Goal: Task Accomplishment & Management: Contribute content

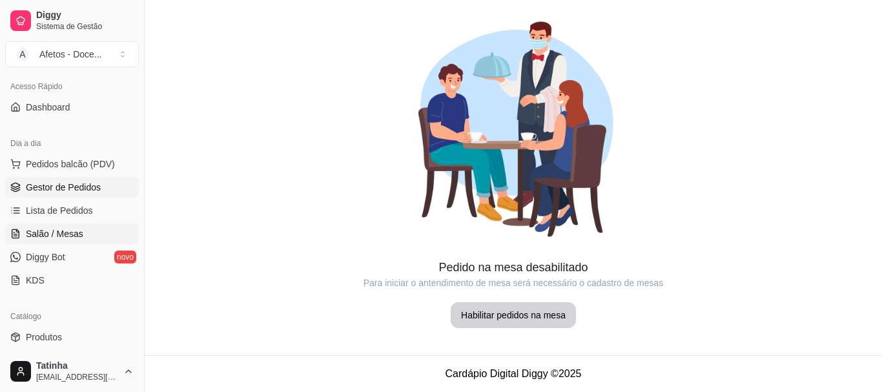
scroll to position [77, 0]
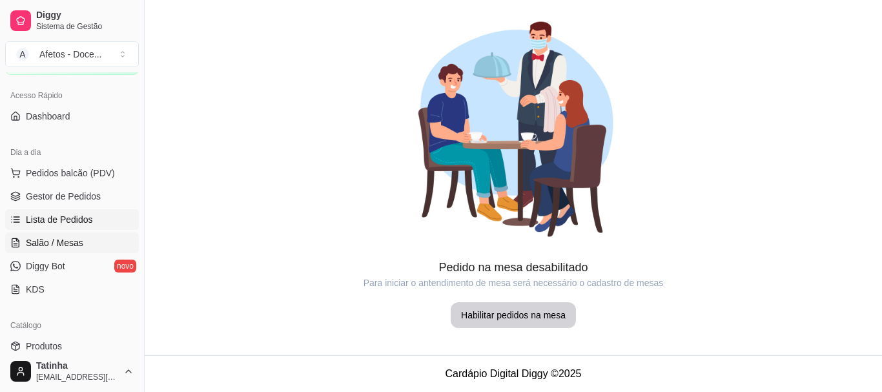
click at [61, 211] on link "Lista de Pedidos" at bounding box center [72, 219] width 134 height 21
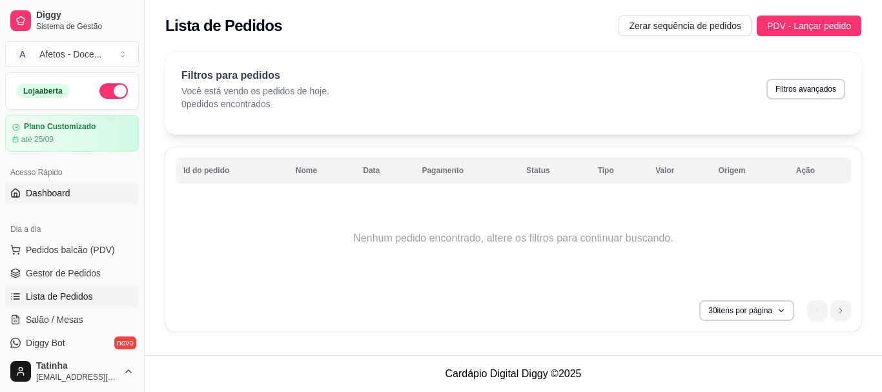
click at [63, 202] on link "Dashboard" at bounding box center [72, 193] width 134 height 21
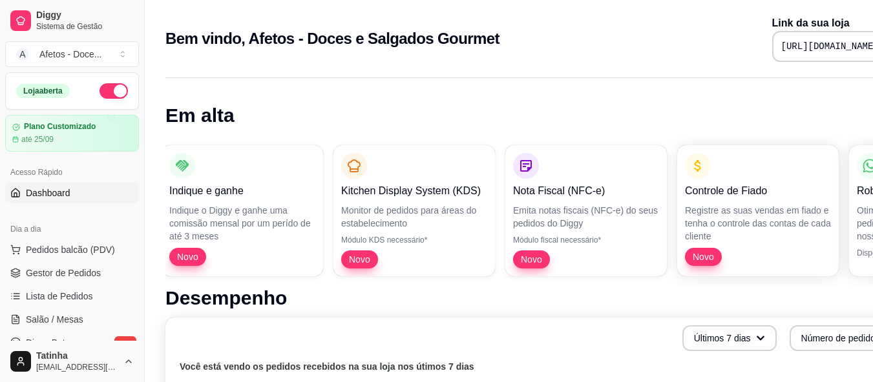
scroll to position [0, 192]
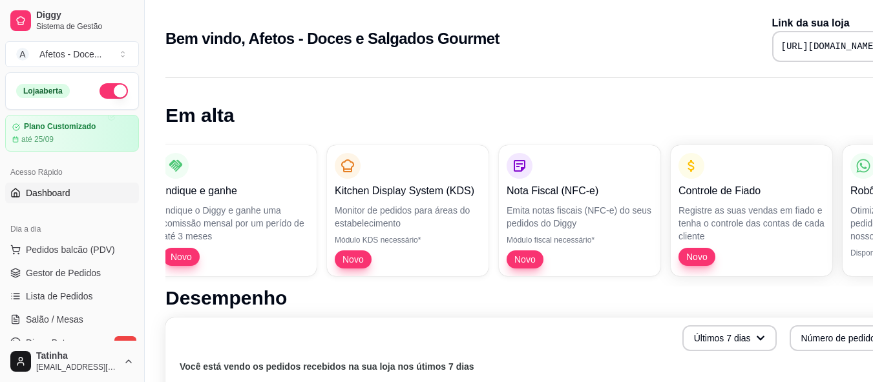
click at [781, 44] on pre "[URL][DOMAIN_NAME]" at bounding box center [830, 46] width 98 height 13
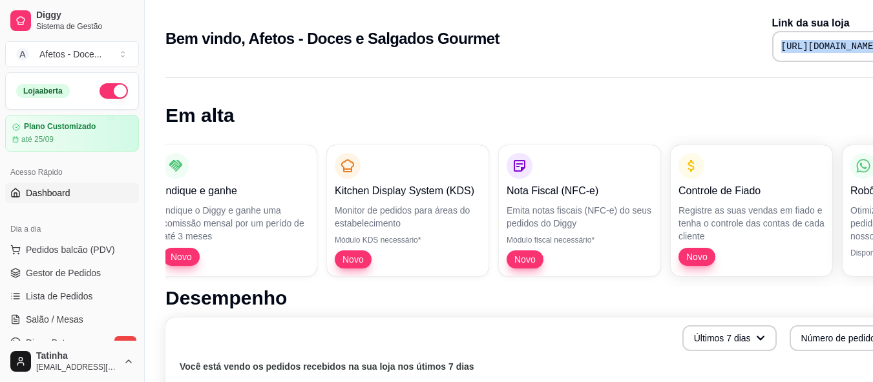
copy div "[URL][DOMAIN_NAME]"
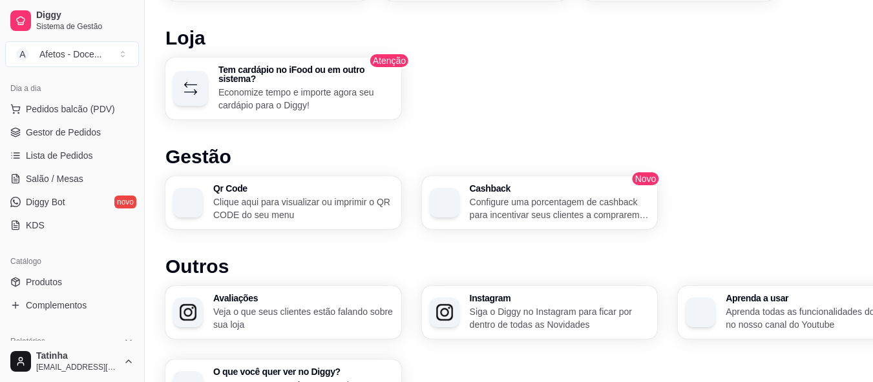
scroll to position [696, 0]
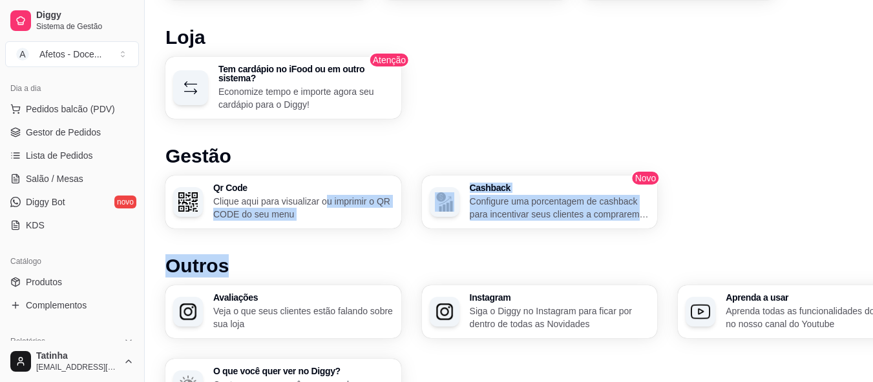
drag, startPoint x: 326, startPoint y: 231, endPoint x: 327, endPoint y: 202, distance: 29.1
click at [327, 202] on div "Desempenho Últimos 7 dias Número de pedidos Você está vendo os pedidos recebido…" at bounding box center [539, 1] width 748 height 821
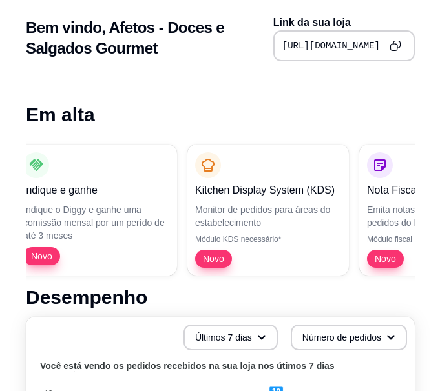
scroll to position [0, 0]
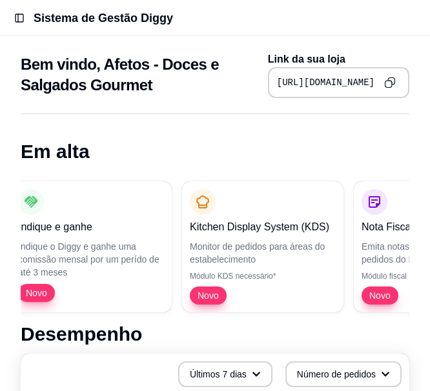
click at [9, 16] on header "Toggle Sidebar Sistema de Gestão Diggy" at bounding box center [215, 18] width 430 height 36
click at [14, 16] on button "Toggle Sidebar" at bounding box center [19, 18] width 18 height 18
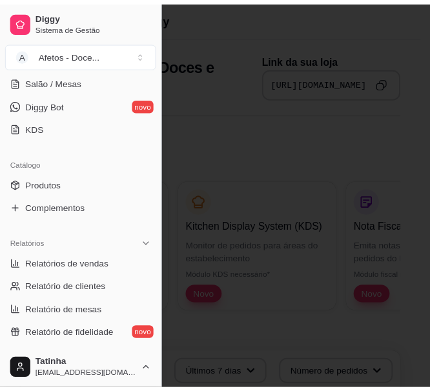
scroll to position [269, 0]
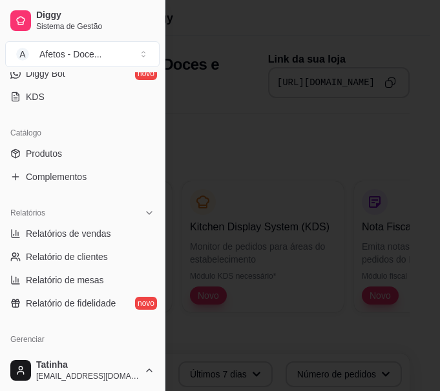
click at [51, 141] on div "Catálogo" at bounding box center [82, 133] width 154 height 21
click at [51, 150] on span "Produtos" at bounding box center [44, 153] width 36 height 13
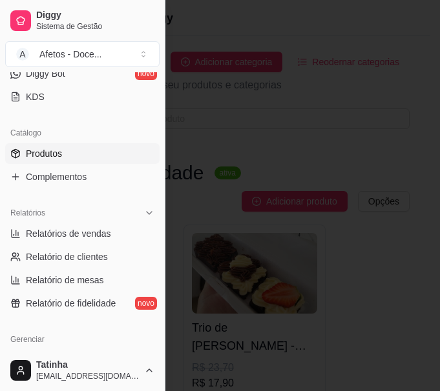
click at [373, 129] on div at bounding box center [220, 195] width 440 height 391
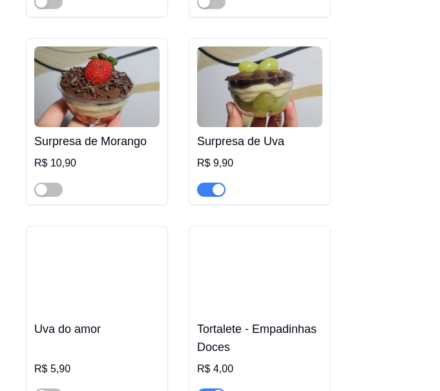
scroll to position [1103, 0]
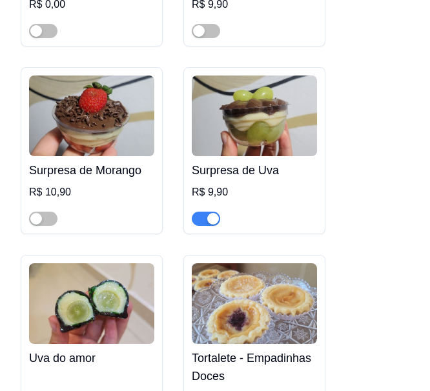
click at [107, 161] on h4 "Surpresa de Morango" at bounding box center [91, 170] width 125 height 18
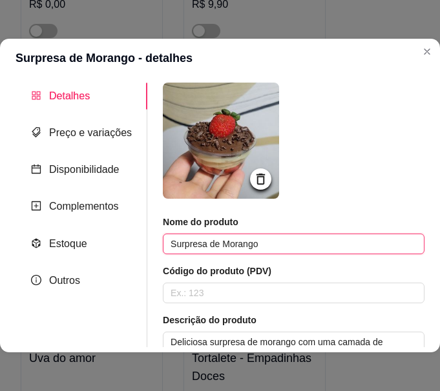
click at [212, 245] on input "Surpresa de Morango" at bounding box center [294, 244] width 262 height 21
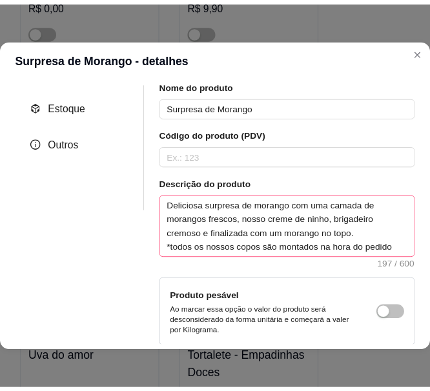
scroll to position [138, 0]
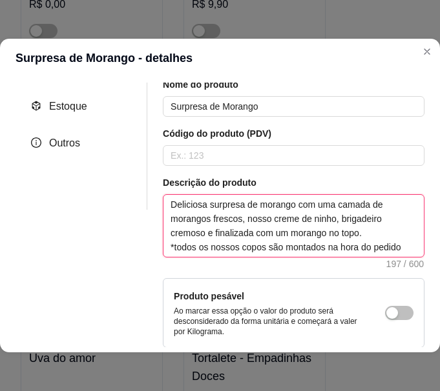
click at [258, 253] on textarea "Deliciosa surpresa de morango com uma camada de morangos frescos, nosso creme d…" at bounding box center [293, 226] width 260 height 62
click at [185, 207] on textarea "Deliciosa surpresa de morango com uma camada de morangos frescos, nosso creme d…" at bounding box center [293, 226] width 260 height 62
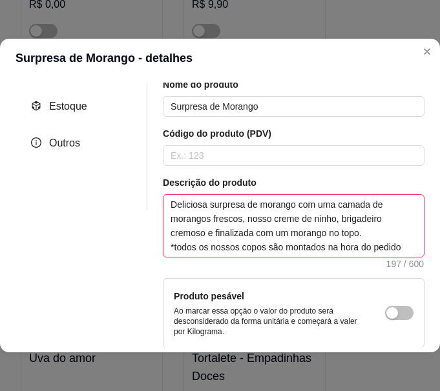
click at [185, 207] on textarea "Deliciosa surpresa de morango com uma camada de morangos frescos, nosso creme d…" at bounding box center [293, 226] width 260 height 62
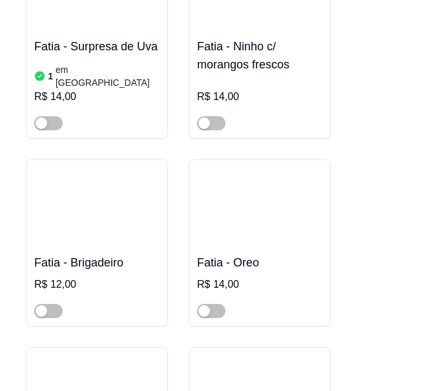
scroll to position [2630, 0]
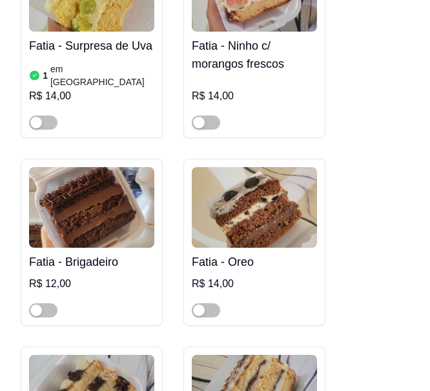
click at [97, 167] on img at bounding box center [91, 207] width 125 height 81
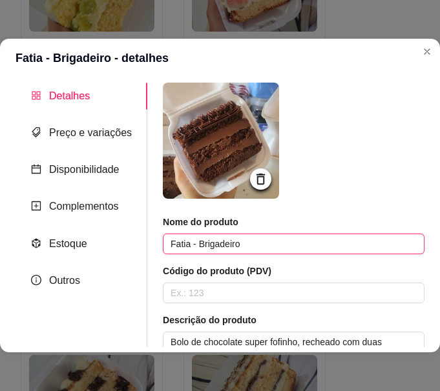
click at [209, 237] on input "Fatia - Brigadeiro" at bounding box center [294, 244] width 262 height 21
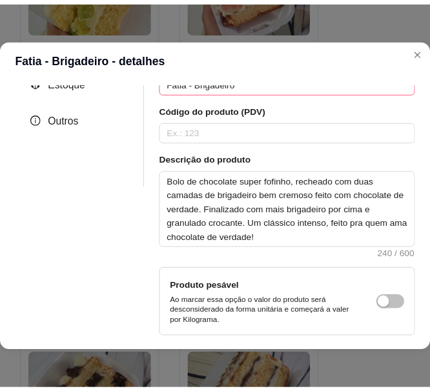
scroll to position [185, 0]
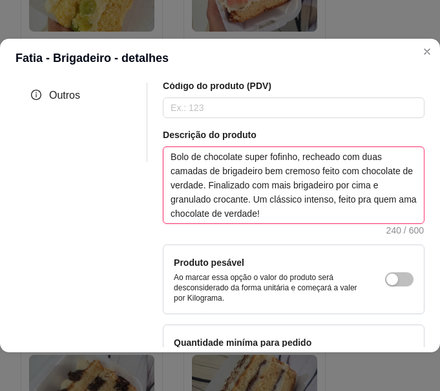
drag, startPoint x: 285, startPoint y: 216, endPoint x: 156, endPoint y: 160, distance: 140.5
click at [156, 160] on div "Nome do produto Fatia - Brigadeiro Código do produto (PDV) Descrição do produto…" at bounding box center [285, 169] width 277 height 545
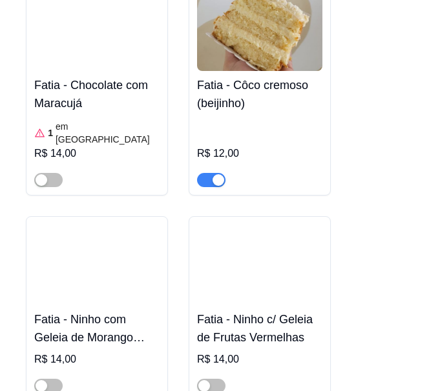
scroll to position [3664, 0]
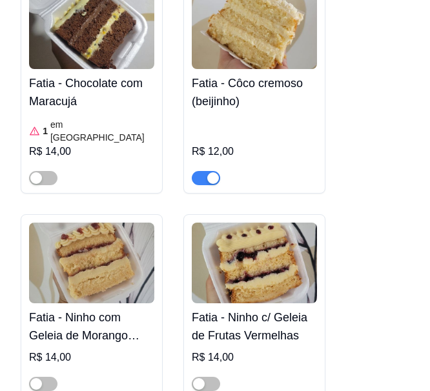
click at [276, 223] on img at bounding box center [254, 263] width 125 height 81
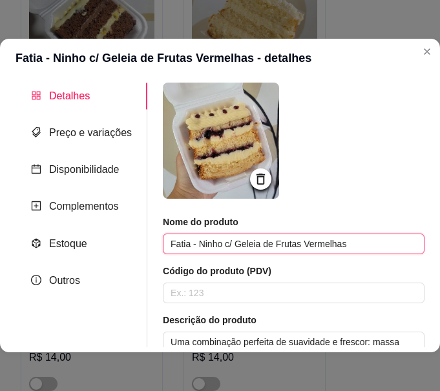
click at [247, 242] on input "Fatia - Ninho c/ Geleia de Frutas Vermelhas" at bounding box center [294, 244] width 262 height 21
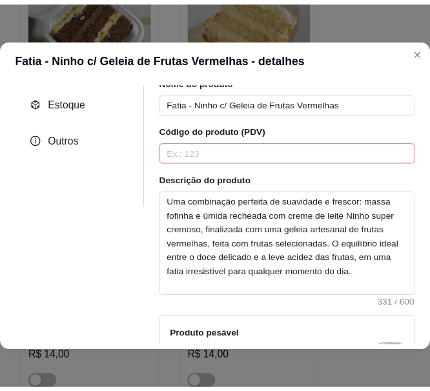
scroll to position [197, 0]
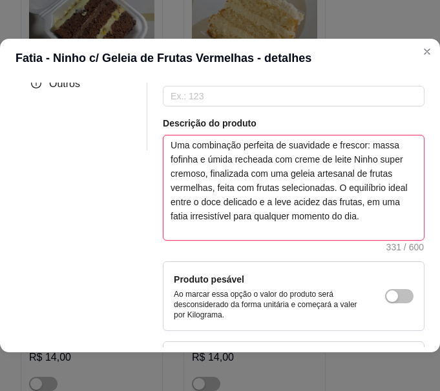
drag, startPoint x: 213, startPoint y: 238, endPoint x: 136, endPoint y: 123, distance: 137.8
click at [136, 123] on div "Detalhes Preço e variações Disponibilidade Complementos Estoque Outros Nome do …" at bounding box center [220, 215] width 409 height 265
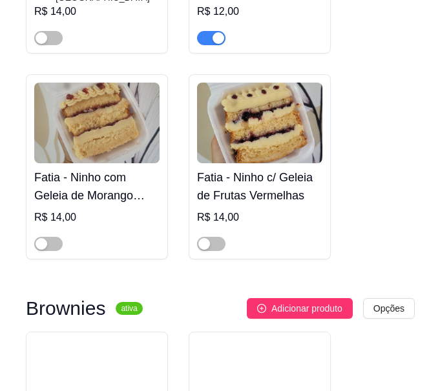
scroll to position [3847, 0]
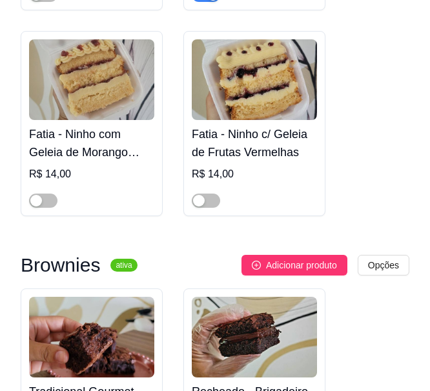
click at [130, 297] on img at bounding box center [91, 337] width 125 height 81
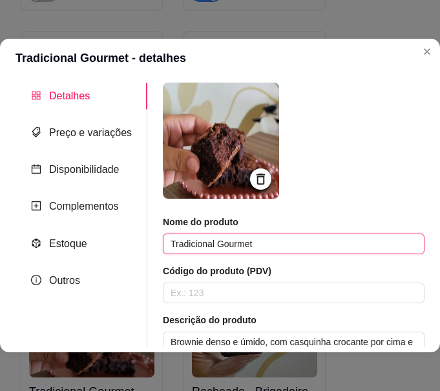
click at [203, 238] on input "Tradicional Gourmet" at bounding box center [294, 244] width 262 height 21
click at [203, 241] on input "Tradicional Gourmet" at bounding box center [294, 244] width 262 height 21
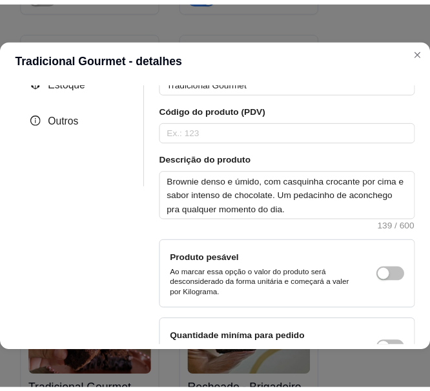
scroll to position [242, 0]
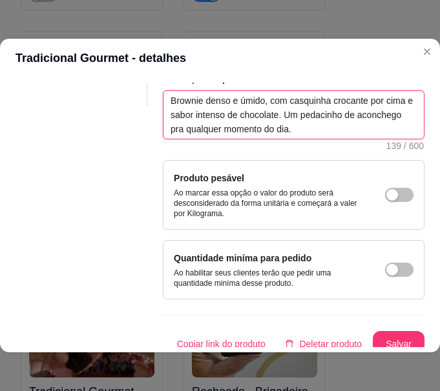
click at [212, 125] on textarea "Brownie denso e úmido, com casquinha crocante por cima e sabor intenso de choco…" at bounding box center [293, 115] width 260 height 48
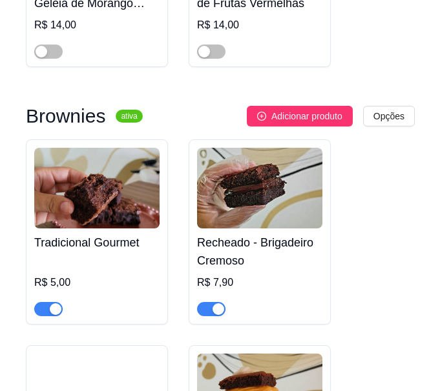
scroll to position [4001, 0]
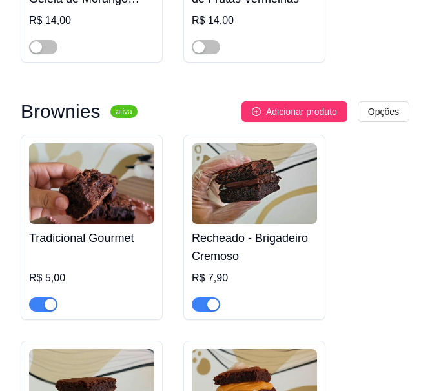
click at [269, 229] on h4 "Recheado - Brigadeiro Cremoso" at bounding box center [254, 247] width 125 height 36
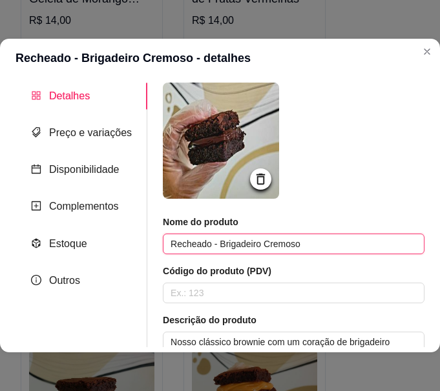
click at [205, 244] on input "Recheado - Brigadeiro Cremoso" at bounding box center [294, 244] width 262 height 21
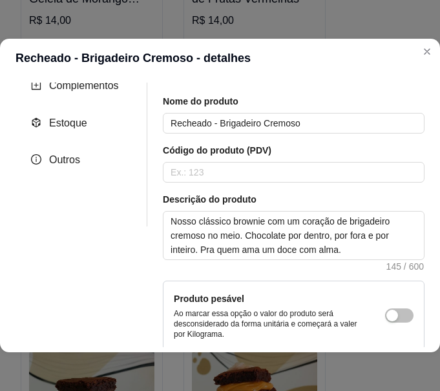
scroll to position [160, 0]
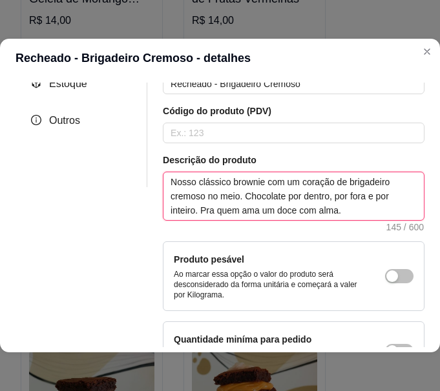
click at [193, 195] on textarea "Nosso clássico brownie com um coração de brigadeiro cremoso no meio. Chocolate …" at bounding box center [293, 196] width 260 height 48
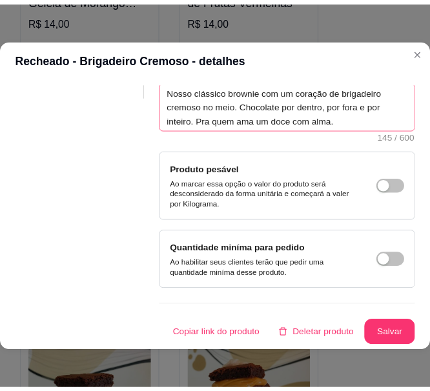
scroll to position [261, 0]
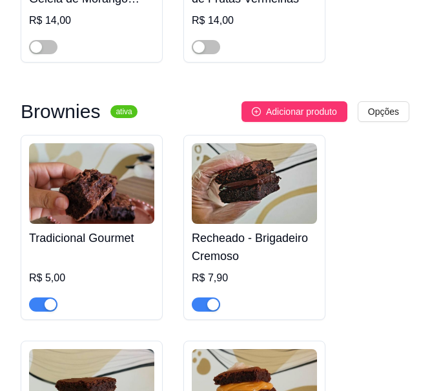
drag, startPoint x: 410, startPoint y: 53, endPoint x: 326, endPoint y: 118, distance: 105.4
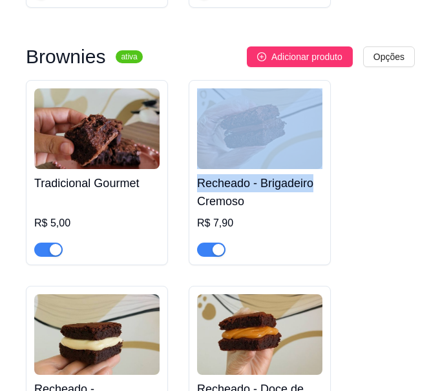
scroll to position [4126, 0]
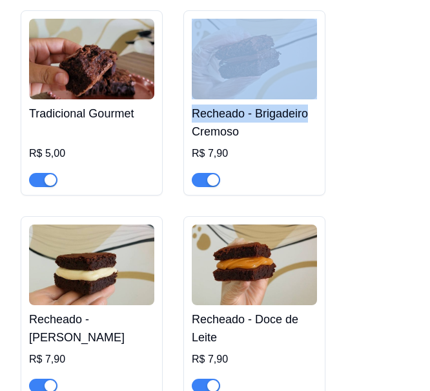
click at [114, 225] on img at bounding box center [91, 265] width 125 height 81
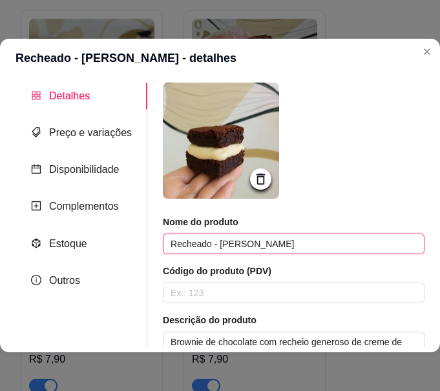
click at [189, 244] on input "Recheado - [PERSON_NAME]" at bounding box center [294, 244] width 262 height 21
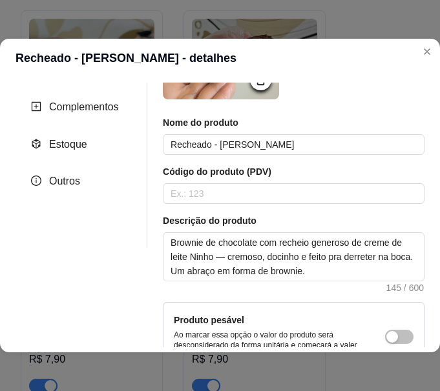
scroll to position [138, 0]
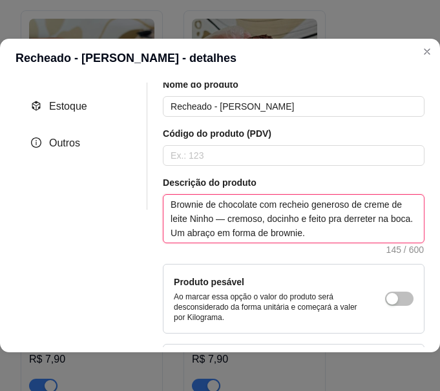
click at [202, 239] on textarea "Brownie de chocolate com recheio generoso de creme de leite Ninho — cremoso, do…" at bounding box center [293, 219] width 260 height 48
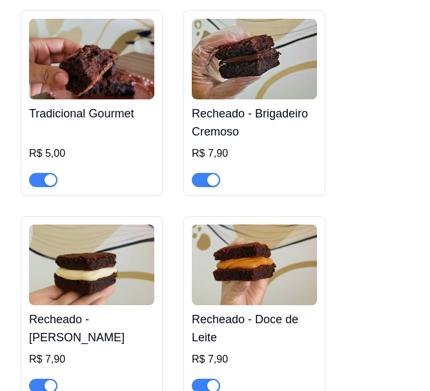
click at [264, 225] on img at bounding box center [254, 265] width 125 height 81
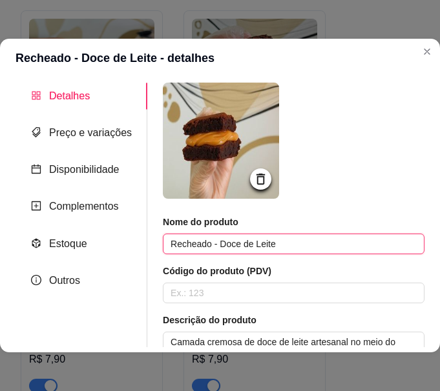
click at [232, 245] on input "Recheado - Doce de Leite" at bounding box center [294, 244] width 262 height 21
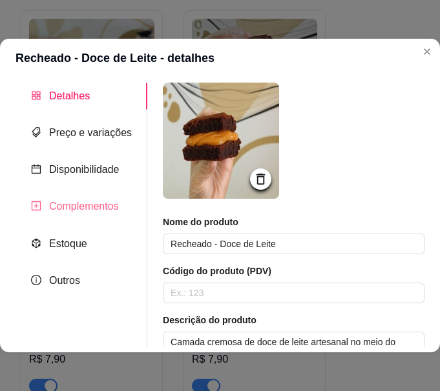
click at [136, 198] on div "Complementos" at bounding box center [82, 206] width 132 height 26
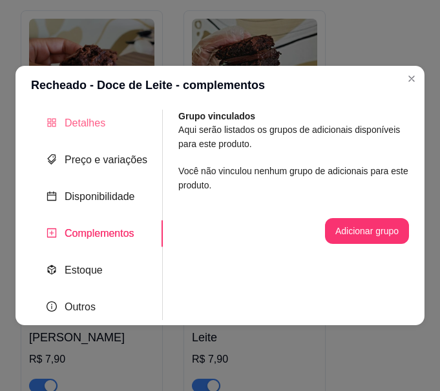
click at [117, 130] on div "Detalhes" at bounding box center [97, 123] width 132 height 26
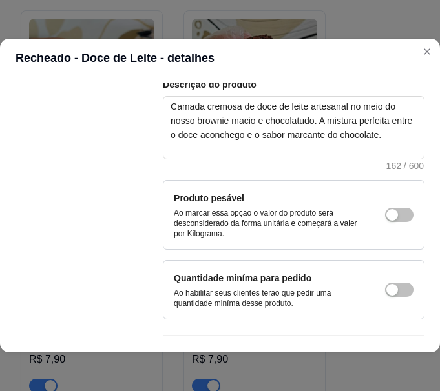
scroll to position [275, 0]
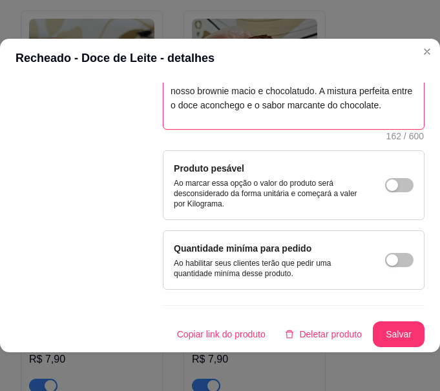
click at [231, 114] on textarea "Camada cremosa de doce de leite artesanal no meio do nosso brownie macio e choc…" at bounding box center [293, 98] width 260 height 62
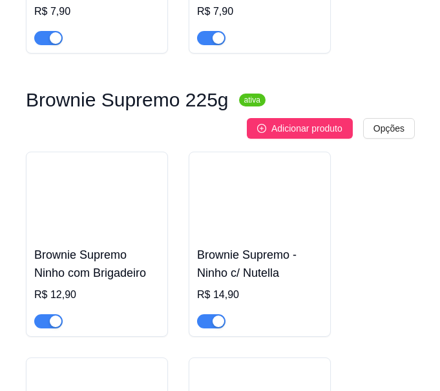
scroll to position [4480, 0]
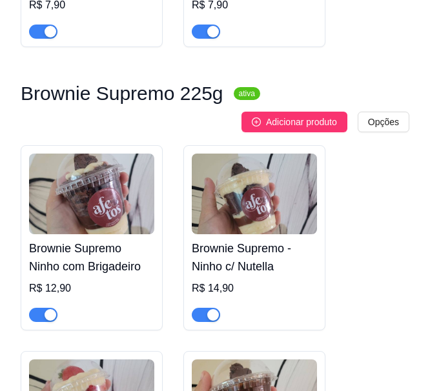
click at [94, 281] on div "R$ 12,90" at bounding box center [91, 289] width 125 height 16
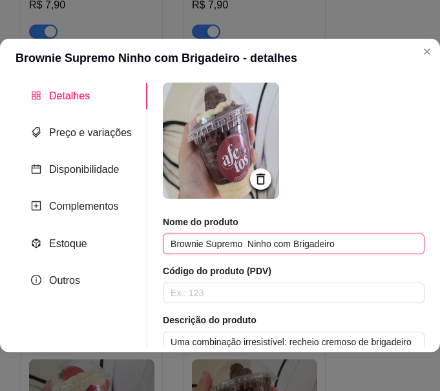
click at [233, 243] on input "Brownie Supremo Ninho com Brigadeiro" at bounding box center [294, 244] width 262 height 21
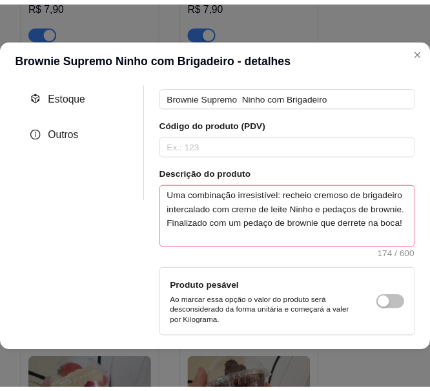
scroll to position [158, 0]
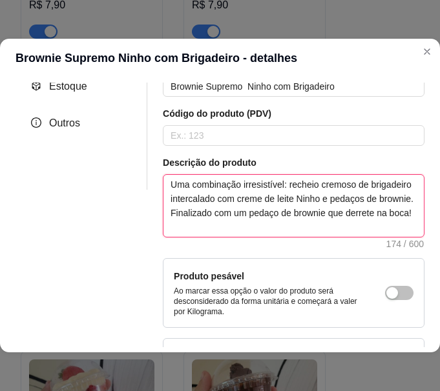
click at [229, 217] on textarea "Uma combinação irresistível: recheio cremoso de brigadeiro intercalado com crem…" at bounding box center [293, 206] width 260 height 62
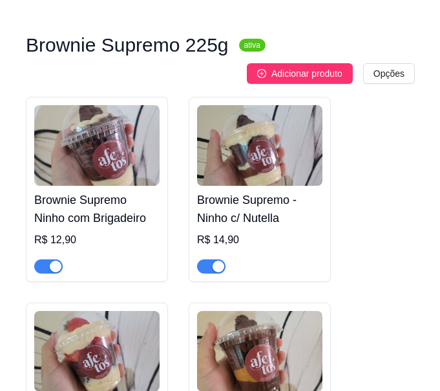
scroll to position [4533, 0]
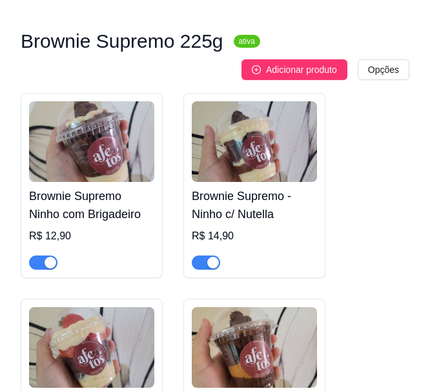
click at [260, 244] on div at bounding box center [254, 257] width 125 height 26
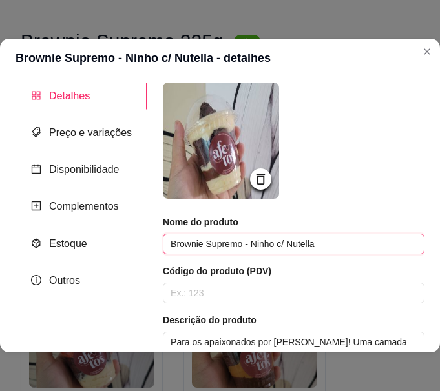
click at [211, 245] on input "Brownie Supremo - Ninho c/ Nutella" at bounding box center [294, 244] width 262 height 21
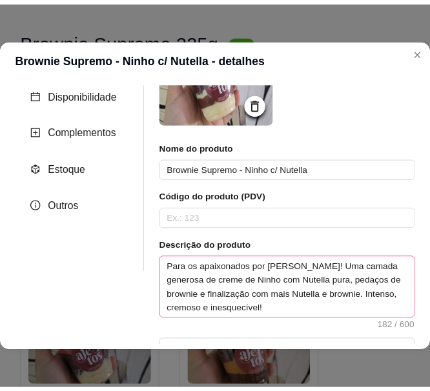
scroll to position [74, 0]
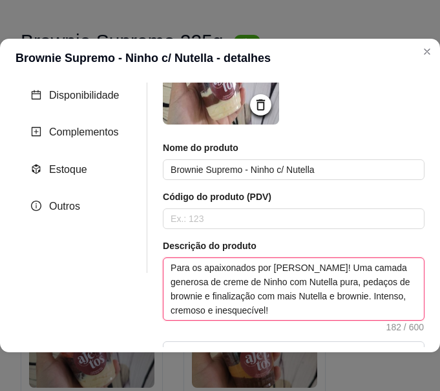
click at [221, 266] on textarea "Para os apaixonados por [PERSON_NAME]! Uma camada generosa de creme de Ninho co…" at bounding box center [293, 289] width 260 height 62
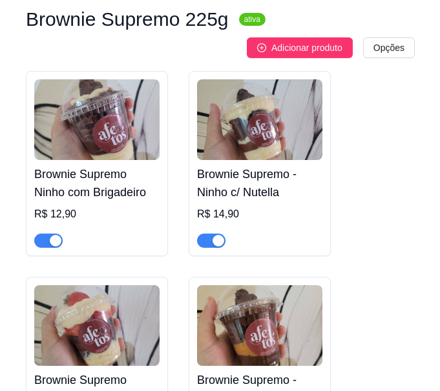
scroll to position [4617, 0]
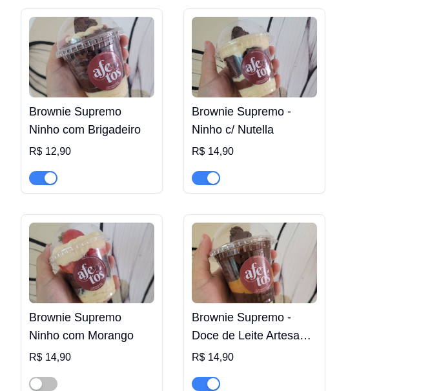
click at [111, 223] on img at bounding box center [91, 263] width 125 height 81
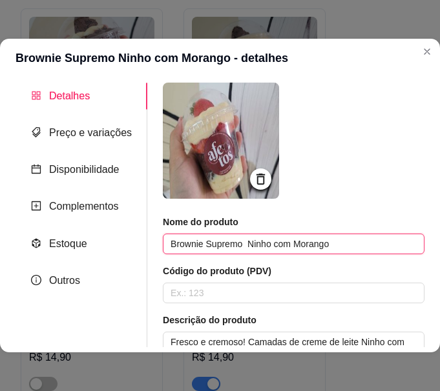
click at [211, 248] on input "Brownie Supremo Ninho com Morango" at bounding box center [294, 244] width 262 height 21
click at [211, 247] on input "Brownie Supremo Ninho com Morango" at bounding box center [294, 244] width 262 height 21
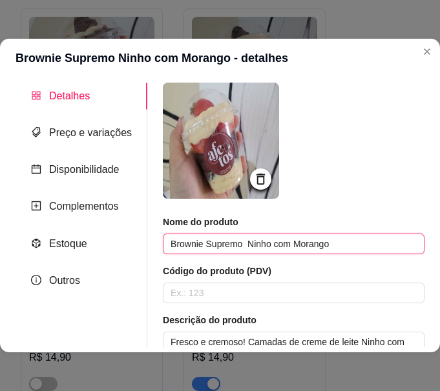
click at [211, 247] on input "Brownie Supremo Ninho com Morango" at bounding box center [294, 244] width 262 height 21
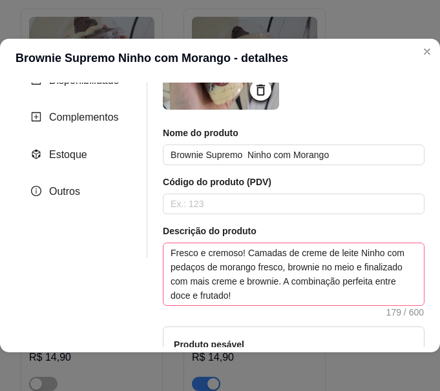
scroll to position [105, 0]
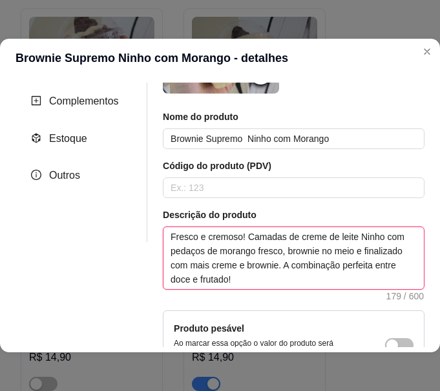
click at [215, 236] on textarea "Fresco e cremoso! Camadas de creme de leite Ninho com pedaços de morango fresco…" at bounding box center [293, 258] width 260 height 62
click at [214, 236] on textarea "Fresco e cremoso! Camadas de creme de leite Ninho com pedaços de morango fresco…" at bounding box center [293, 258] width 260 height 62
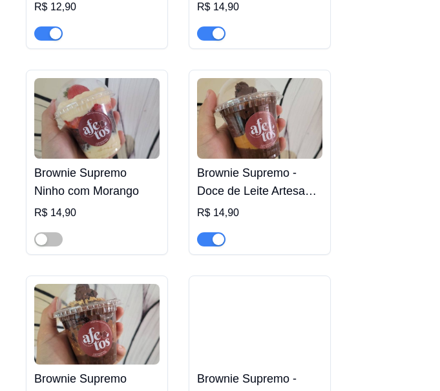
scroll to position [4769, 0]
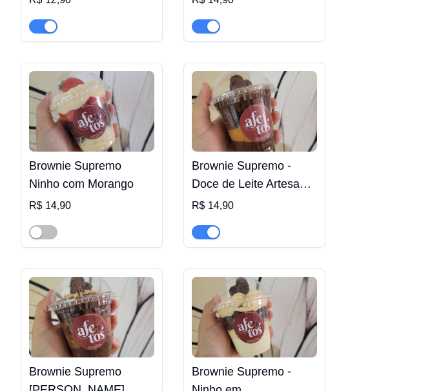
click at [120, 277] on img at bounding box center [91, 317] width 125 height 81
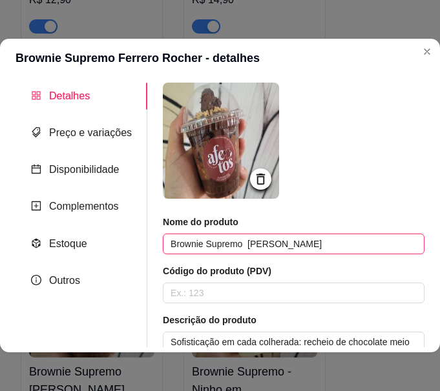
click at [203, 236] on input "Brownie Supremo [PERSON_NAME]" at bounding box center [294, 244] width 262 height 21
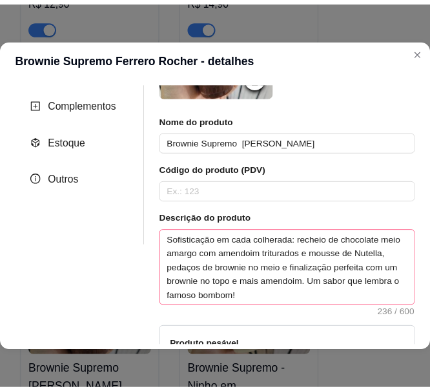
scroll to position [132, 0]
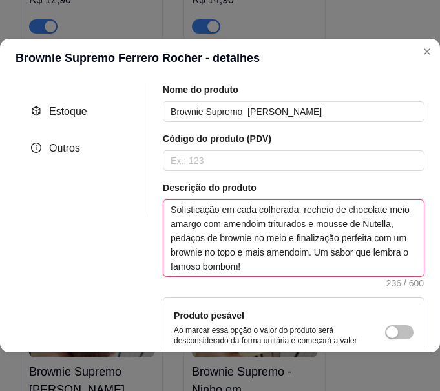
click at [211, 231] on textarea "Sofisticação em cada colherada: recheio de chocolate meio amargo com amendoim t…" at bounding box center [293, 238] width 260 height 76
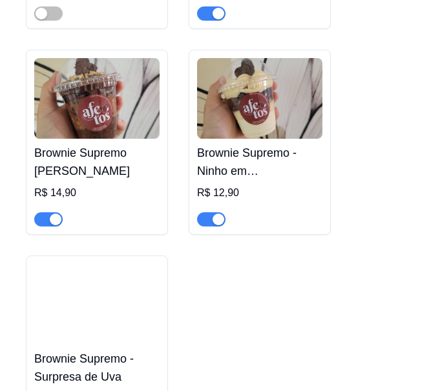
scroll to position [4998, 0]
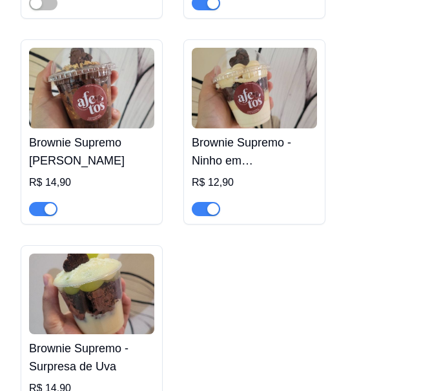
click at [136, 340] on h4 "Brownie Supremo - Surpresa de Uva" at bounding box center [91, 358] width 125 height 36
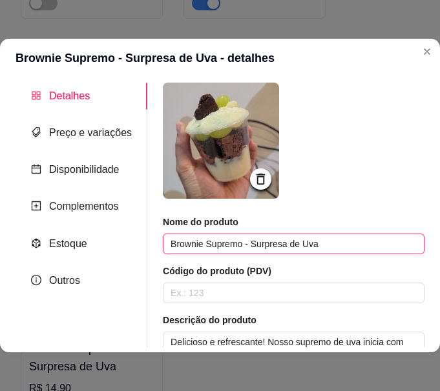
click at [238, 246] on input "Brownie Supremo - Surpresa de Uva" at bounding box center [294, 244] width 262 height 21
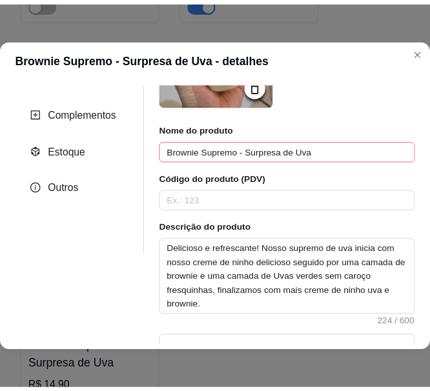
scroll to position [111, 0]
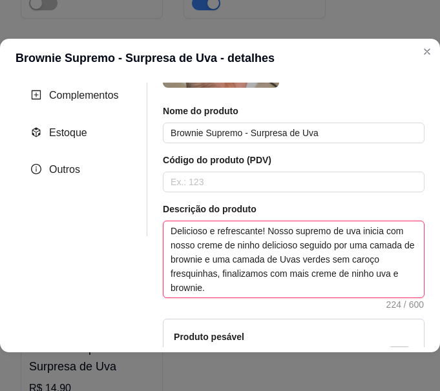
click at [249, 238] on textarea "Delicioso e refrescante! Nosso supremo de uva inicia com nosso creme de ninho d…" at bounding box center [293, 260] width 260 height 76
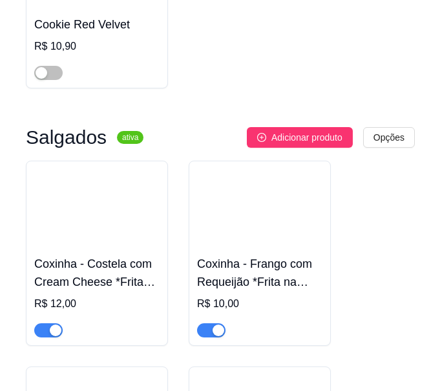
scroll to position [5828, 0]
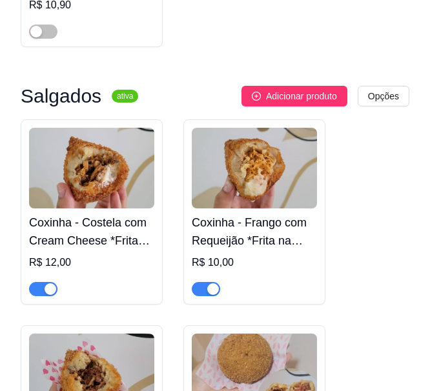
click at [200, 209] on div "Coxinha - Frango com Requeijão *Frita na hora R$ 10,00" at bounding box center [254, 253] width 125 height 88
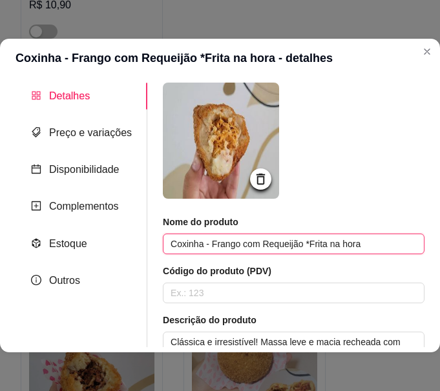
click at [224, 250] on input "Coxinha - Frango com Requeijão *Frita na hora" at bounding box center [294, 244] width 262 height 21
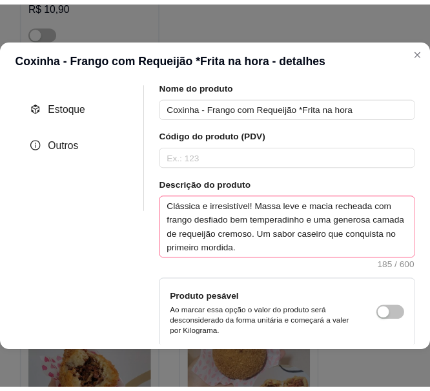
scroll to position [154, 0]
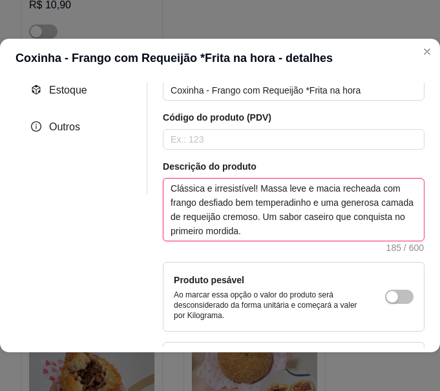
click at [228, 192] on textarea "Clássica e irresistível! Massa leve e macia recheada com frango desfiado bem te…" at bounding box center [293, 210] width 260 height 62
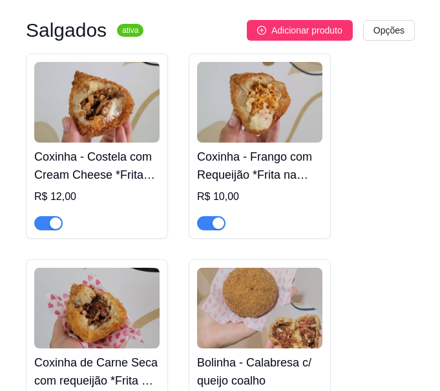
scroll to position [5896, 0]
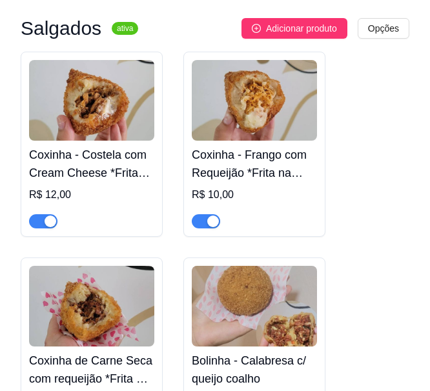
click at [271, 187] on div "R$ 10,00" at bounding box center [254, 195] width 125 height 16
click at [130, 146] on h4 "Coxinha - Costela com Cream Cheese *Frita na hora" at bounding box center [91, 164] width 125 height 36
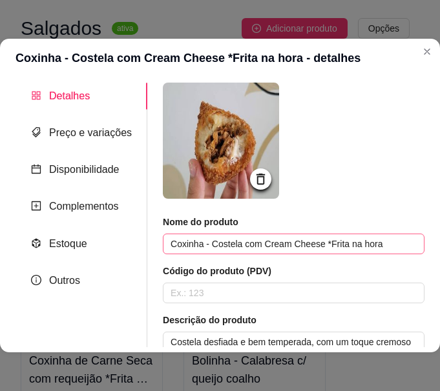
drag, startPoint x: 214, startPoint y: 231, endPoint x: 220, endPoint y: 252, distance: 22.1
click at [220, 252] on div "Nome do produto Coxinha - Costela com Cream Cheese *Frita na hora" at bounding box center [294, 235] width 262 height 39
click at [220, 252] on input "Coxinha - Costela com Cream Cheese *Frita na hora" at bounding box center [294, 244] width 262 height 21
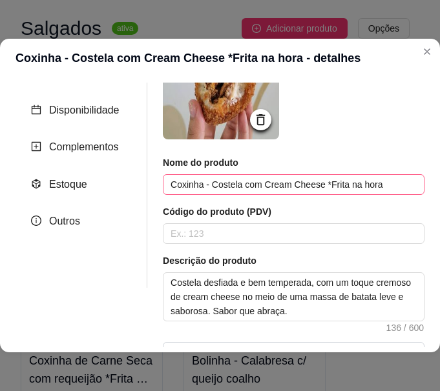
scroll to position [85, 0]
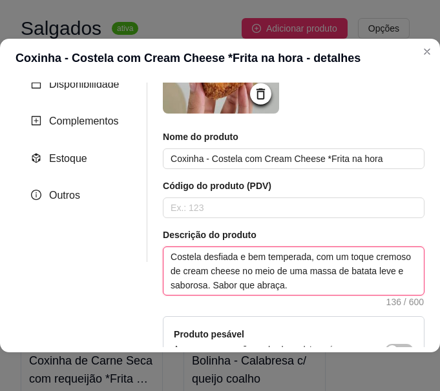
click at [229, 259] on textarea "Costela desfiada e bem temperada, com um toque cremoso de cream cheese no meio …" at bounding box center [293, 271] width 260 height 48
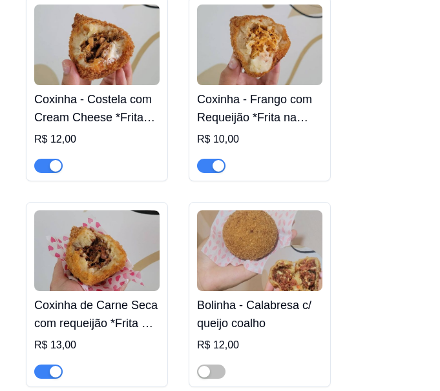
scroll to position [5965, 0]
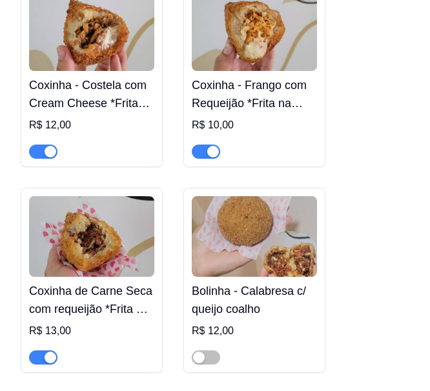
click at [116, 196] on img at bounding box center [91, 236] width 125 height 81
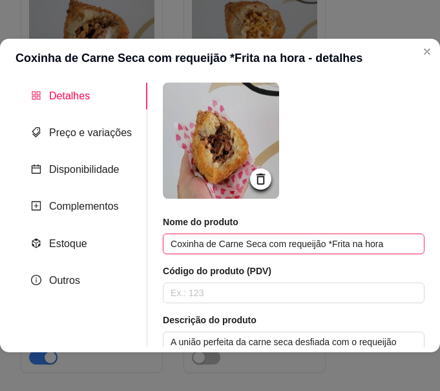
click at [315, 252] on input "Coxinha de Carne Seca com requeijão *Frita na hora" at bounding box center [294, 244] width 262 height 21
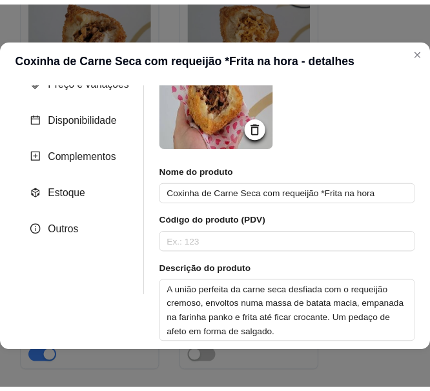
scroll to position [66, 0]
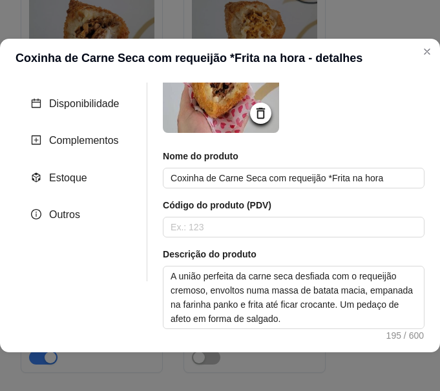
click at [192, 255] on article "Descrição do produto" at bounding box center [294, 254] width 262 height 13
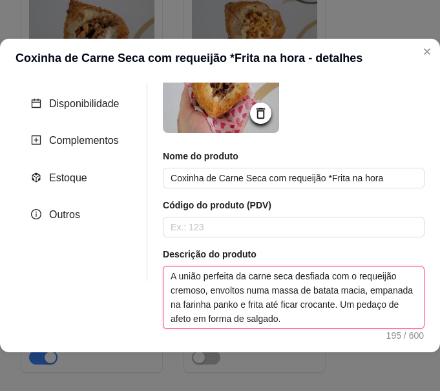
click at [215, 287] on textarea "A união perfeita da carne seca desfiada com o requeijão cremoso, envoltos numa …" at bounding box center [293, 298] width 260 height 62
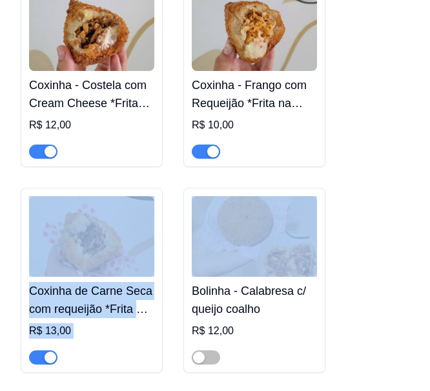
drag, startPoint x: 415, startPoint y: 50, endPoint x: 337, endPoint y: 112, distance: 99.3
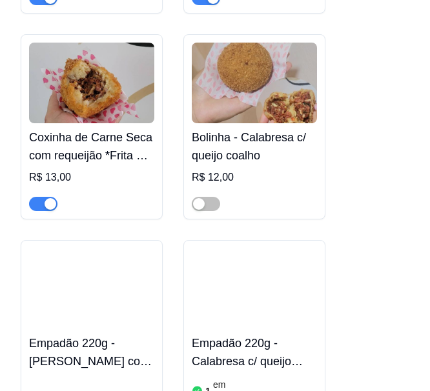
click at [337, 112] on div "Coxinha - Costela com Cream Cheese *Frita na hora R$ 12,00 Coxinha - Frango com…" at bounding box center [215, 244] width 389 height 832
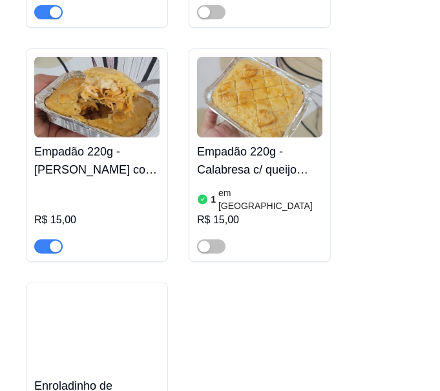
scroll to position [6311, 0]
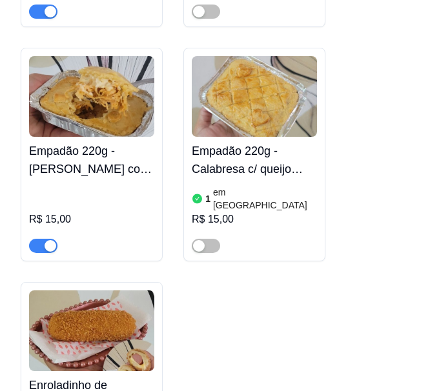
click at [90, 183] on div "R$ 15,00" at bounding box center [91, 218] width 125 height 70
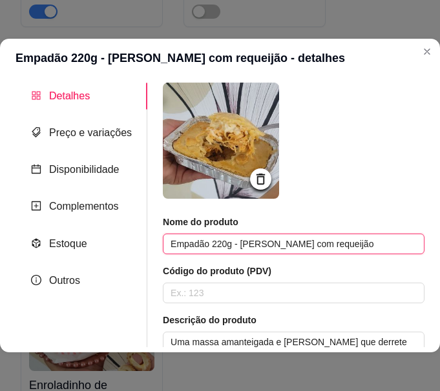
click at [201, 234] on input "Empadão 220g - [PERSON_NAME] com requeijão" at bounding box center [294, 244] width 262 height 21
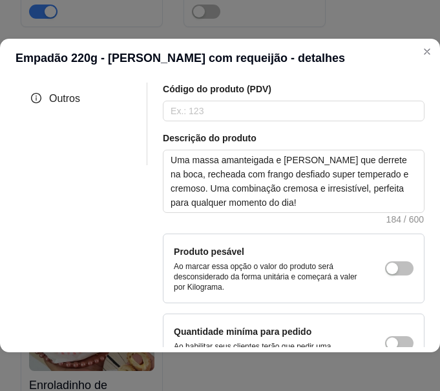
scroll to position [214, 0]
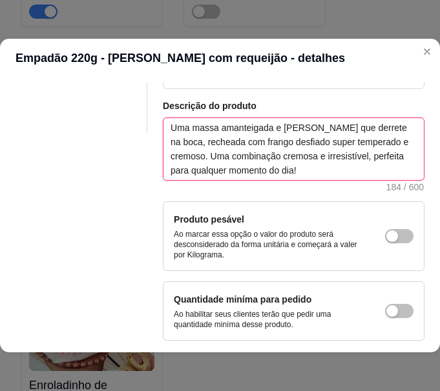
click at [213, 148] on textarea "Uma massa amanteigada e [PERSON_NAME] que derrete na boca, recheada com frango …" at bounding box center [293, 149] width 260 height 62
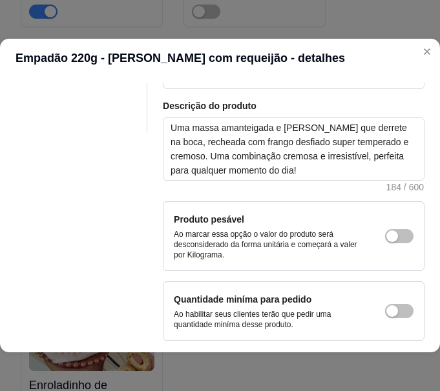
scroll to position [275, 0]
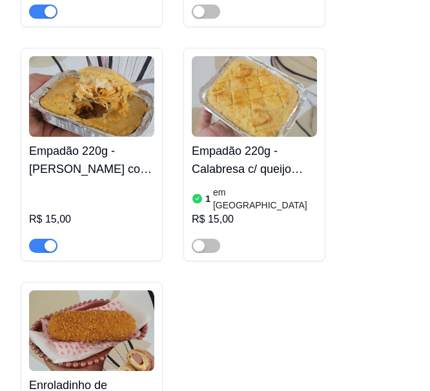
click at [90, 377] on h4 "Enroladinho de Salsicha com Queijo *Frito na hora" at bounding box center [91, 395] width 125 height 36
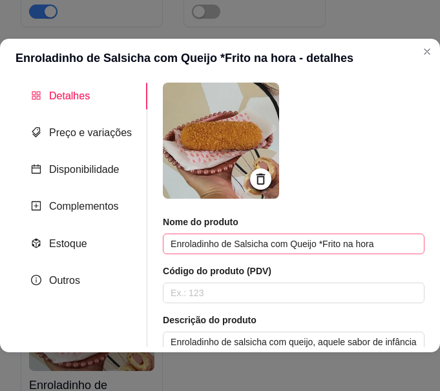
drag, startPoint x: 253, startPoint y: 227, endPoint x: 255, endPoint y: 245, distance: 17.5
click at [255, 245] on div "Nome do produto Enroladinho de Salsicha com Queijo *Frito na hora" at bounding box center [294, 235] width 262 height 39
click at [255, 245] on input "Enroladinho de Salsicha com Queijo *Frito na hora" at bounding box center [294, 244] width 262 height 21
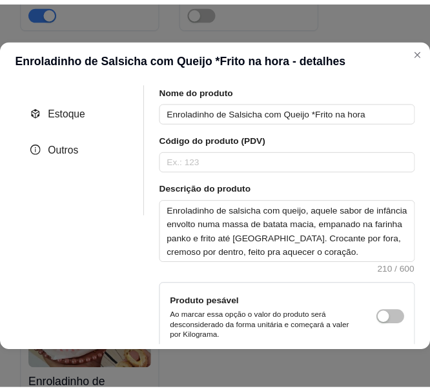
scroll to position [133, 0]
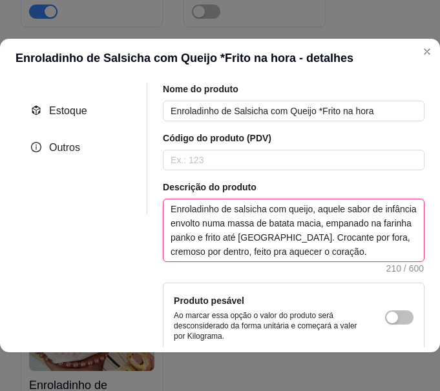
click at [238, 238] on textarea "Enroladinho de salsicha com queijo, aquele sabor de infância envolto numa massa…" at bounding box center [293, 231] width 260 height 62
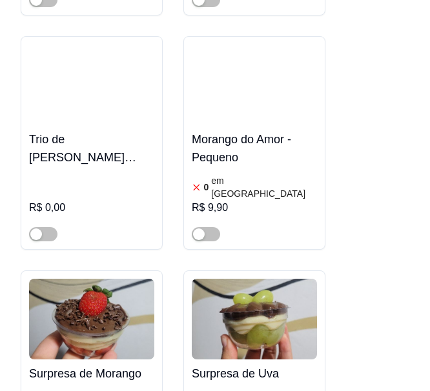
scroll to position [0, 0]
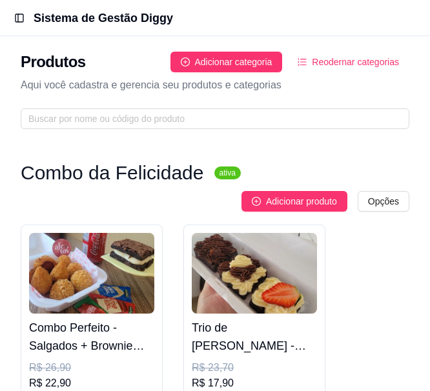
click at [234, 260] on img at bounding box center [254, 273] width 125 height 81
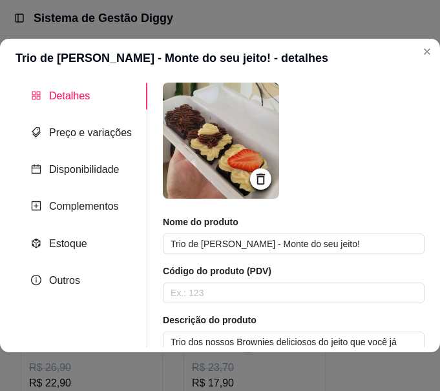
click at [164, 85] on img at bounding box center [221, 141] width 116 height 116
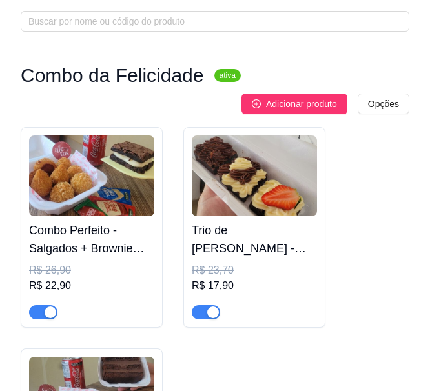
scroll to position [112, 0]
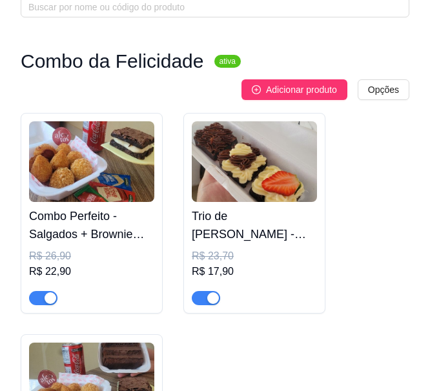
click at [119, 167] on img at bounding box center [91, 161] width 125 height 81
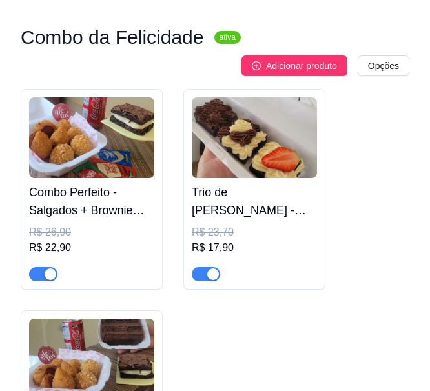
scroll to position [140, 0]
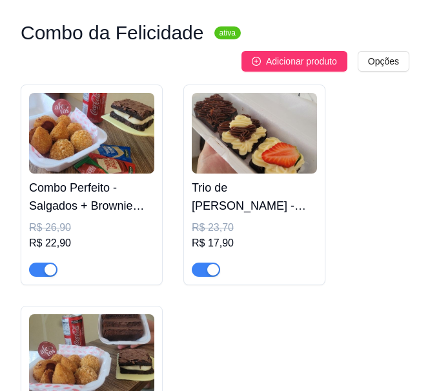
click at [144, 353] on img at bounding box center [91, 355] width 125 height 81
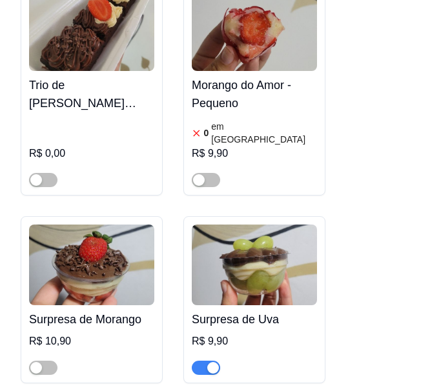
scroll to position [984, 0]
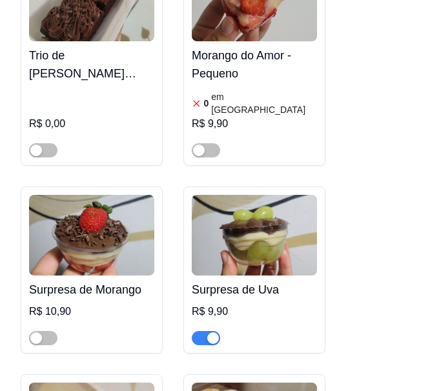
click at [219, 214] on img at bounding box center [254, 235] width 125 height 81
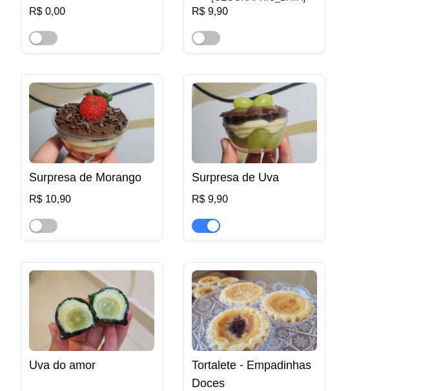
scroll to position [1097, 0]
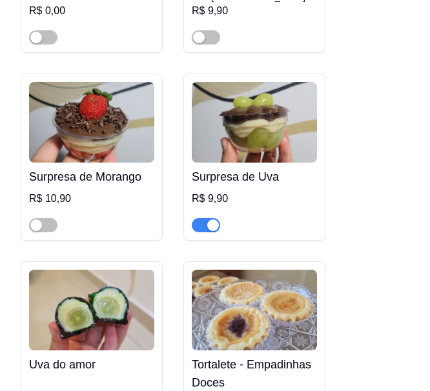
click at [96, 168] on h4 "Surpresa de Morango" at bounding box center [91, 177] width 125 height 18
click at [220, 270] on img at bounding box center [254, 310] width 125 height 81
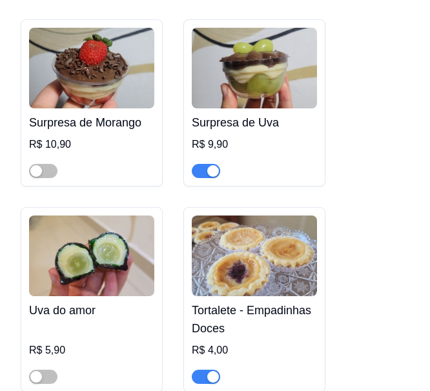
scroll to position [1189, 0]
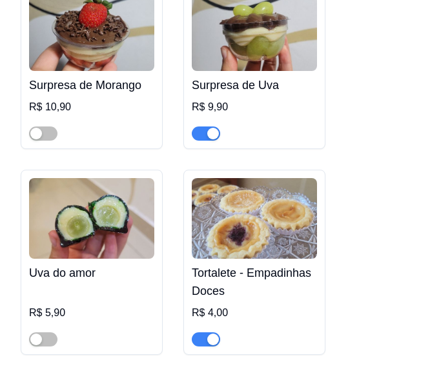
click at [125, 71] on div "Surpresa de Morango R$ 10,90" at bounding box center [91, 106] width 125 height 70
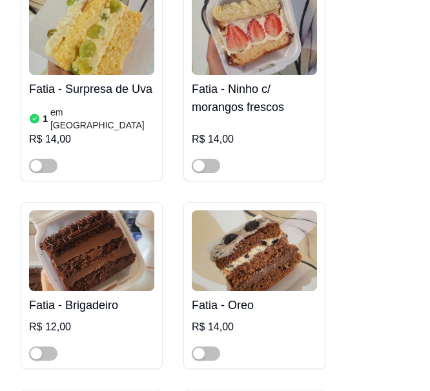
scroll to position [2641, 0]
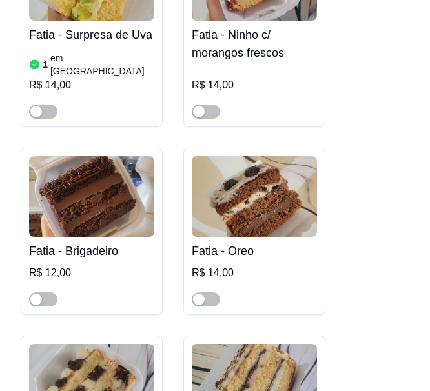
click at [79, 156] on img at bounding box center [91, 196] width 125 height 81
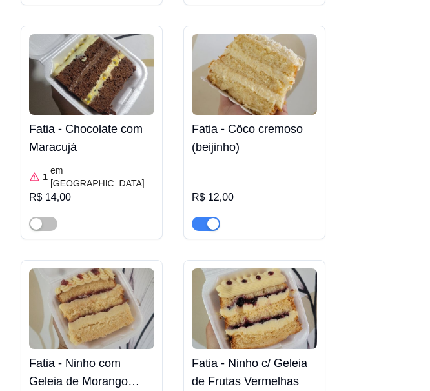
scroll to position [3620, 0]
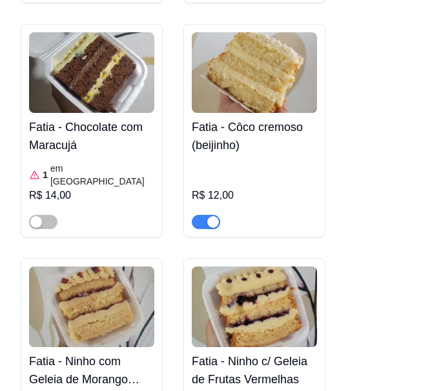
click at [260, 267] on img at bounding box center [254, 307] width 125 height 81
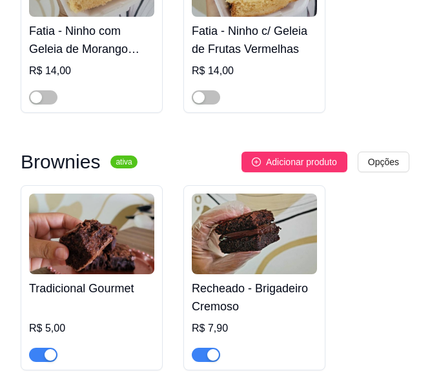
scroll to position [3959, 0]
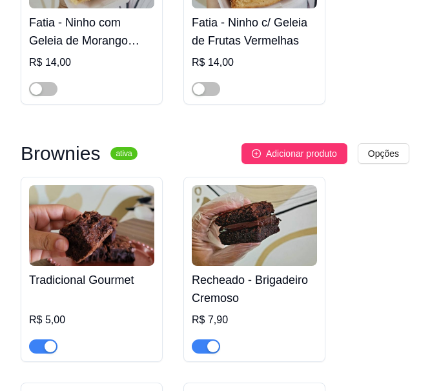
click at [245, 185] on img at bounding box center [254, 225] width 125 height 81
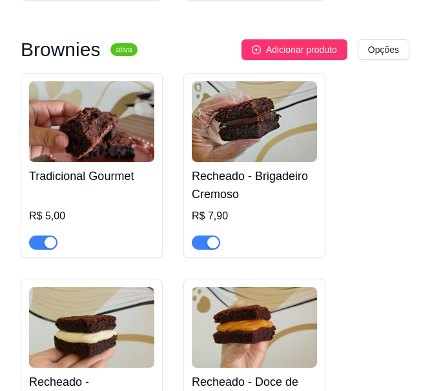
scroll to position [4064, 0]
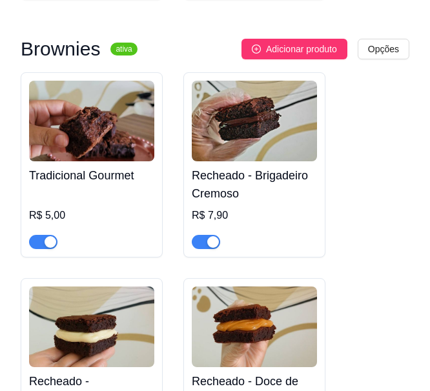
click at [140, 287] on img at bounding box center [91, 327] width 125 height 81
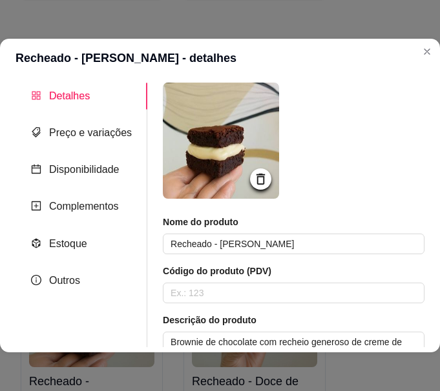
click at [176, 134] on img at bounding box center [221, 141] width 116 height 116
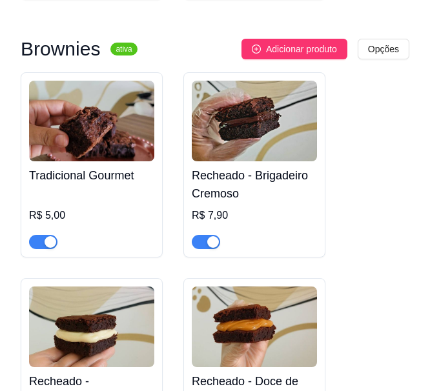
click at [262, 287] on img at bounding box center [254, 327] width 125 height 81
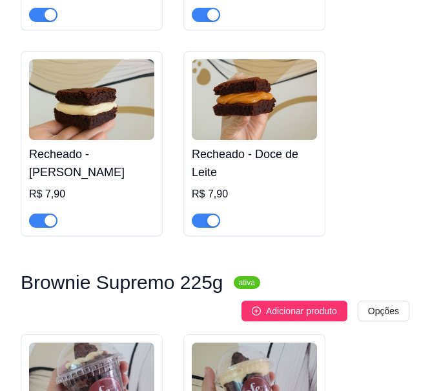
scroll to position [4341, 0]
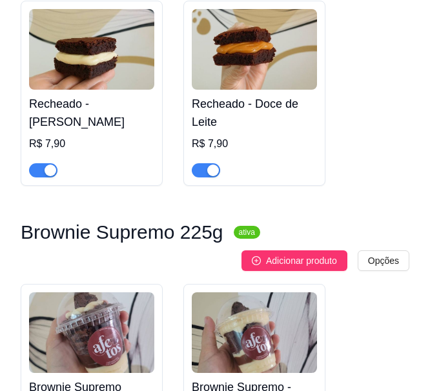
click at [88, 293] on img at bounding box center [91, 333] width 125 height 81
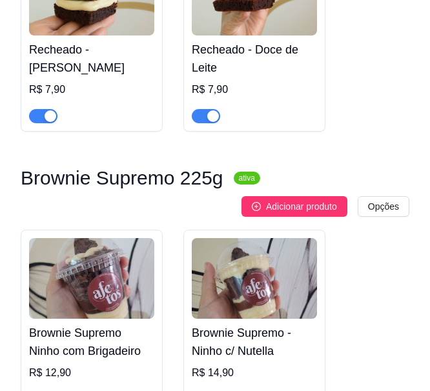
scroll to position [4407, 0]
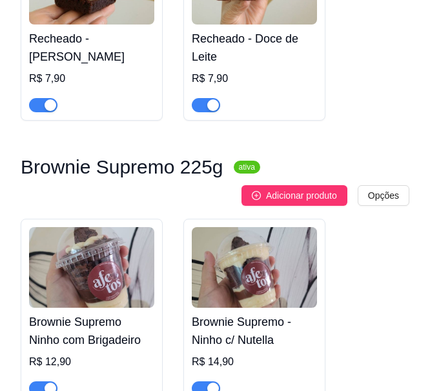
click at [237, 355] on div "R$ 14,90" at bounding box center [254, 363] width 125 height 16
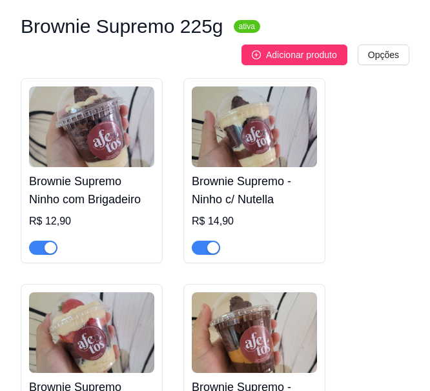
scroll to position [4552, 0]
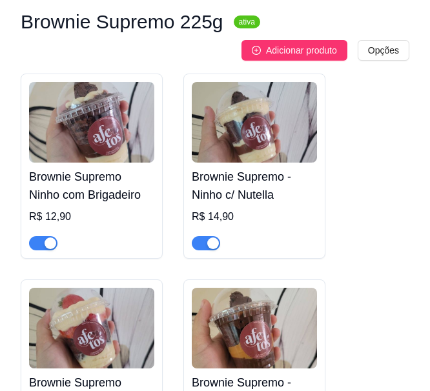
click at [106, 288] on img at bounding box center [91, 328] width 125 height 81
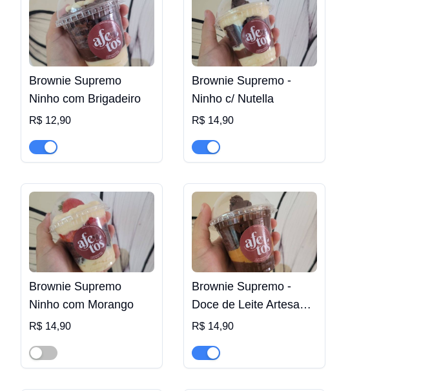
scroll to position [4672, 0]
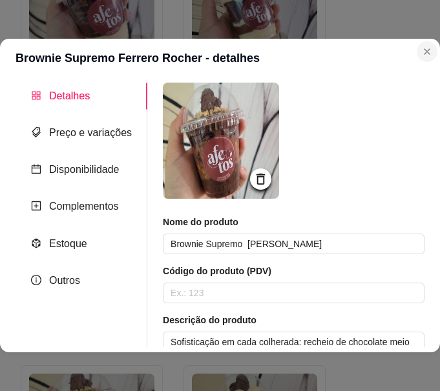
drag, startPoint x: 147, startPoint y: 149, endPoint x: 423, endPoint y: 44, distance: 295.0
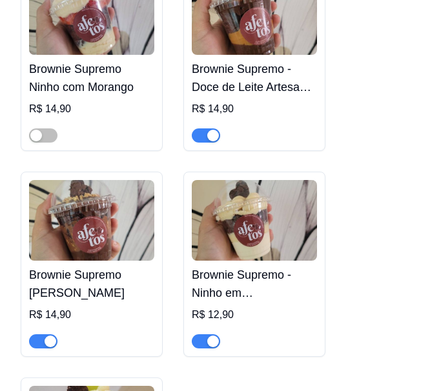
scroll to position [4867, 0]
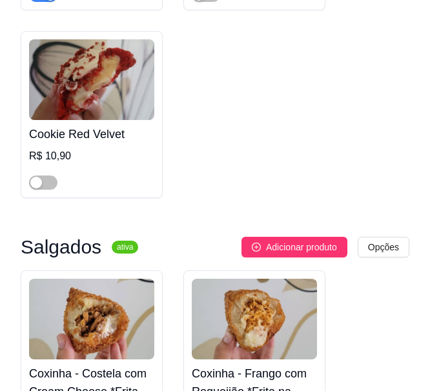
scroll to position [5676, 0]
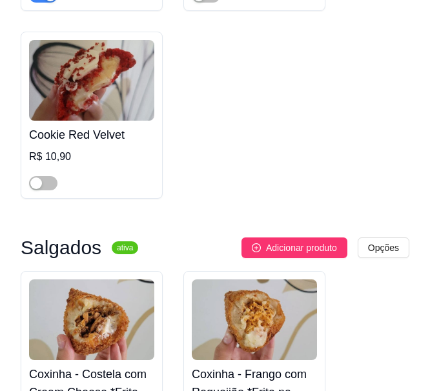
click at [213, 280] on img at bounding box center [254, 320] width 125 height 81
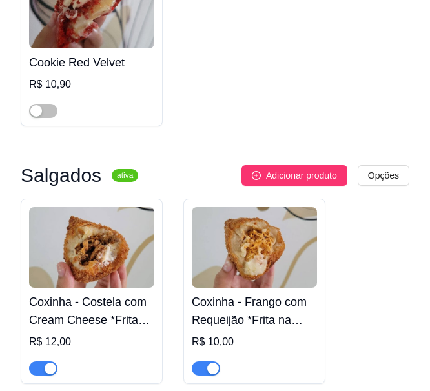
scroll to position [5750, 0]
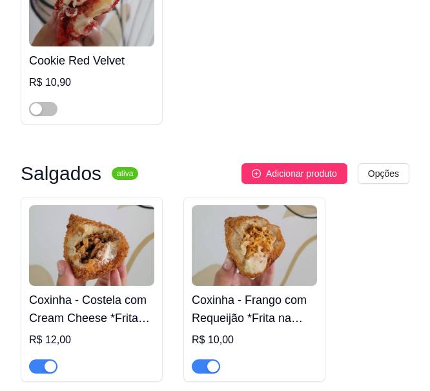
click at [110, 291] on h4 "Coxinha - Costela com Cream Cheese *Frita na hora" at bounding box center [91, 309] width 125 height 36
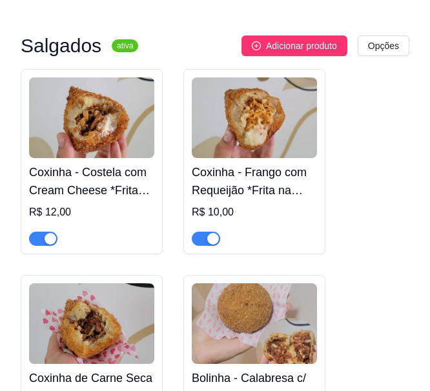
scroll to position [5934, 0]
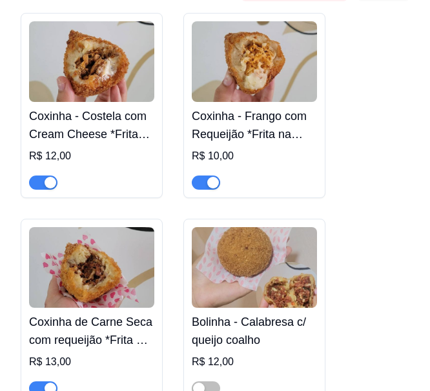
click at [103, 227] on img at bounding box center [91, 267] width 125 height 81
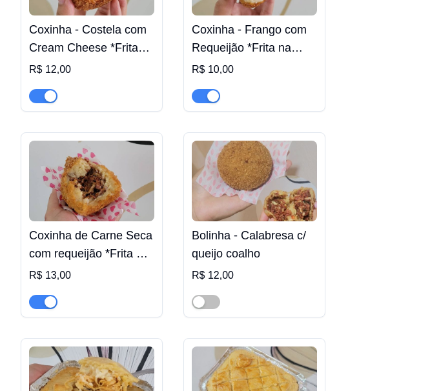
scroll to position [6024, 0]
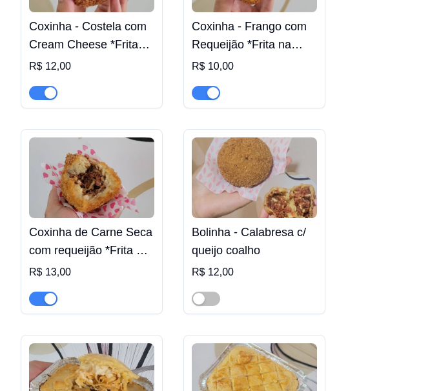
click at [120, 344] on img at bounding box center [91, 384] width 125 height 81
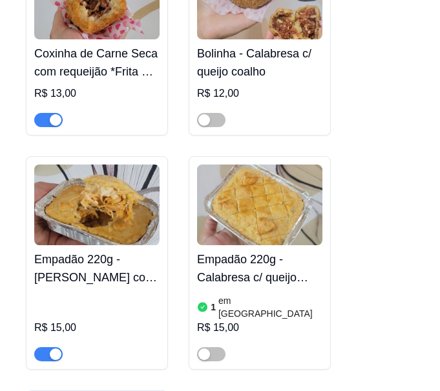
scroll to position [6238, 0]
